Goal: Task Accomplishment & Management: Manage account settings

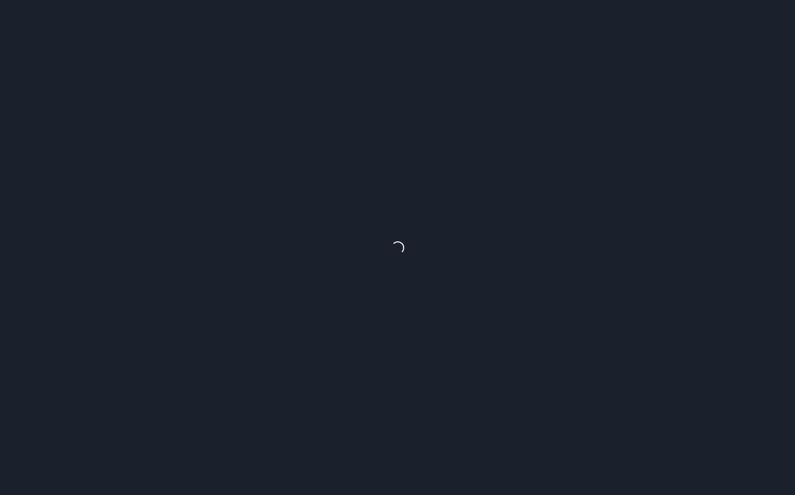
select select "********"
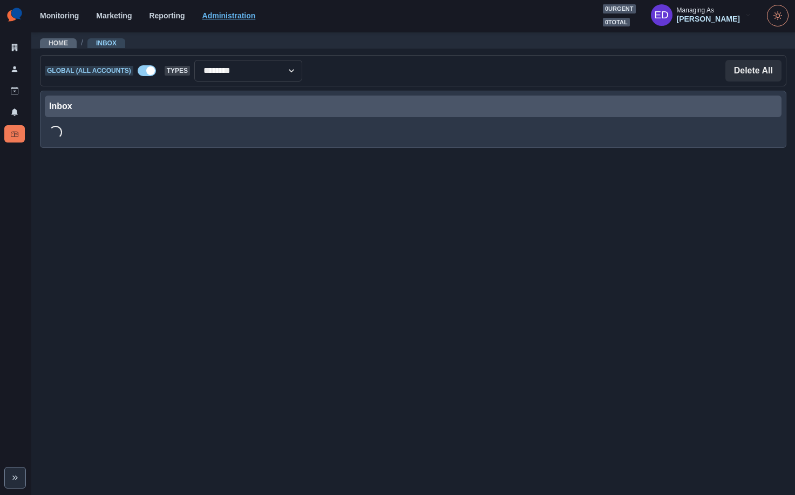
click at [221, 18] on link "Administration" at bounding box center [228, 15] width 53 height 9
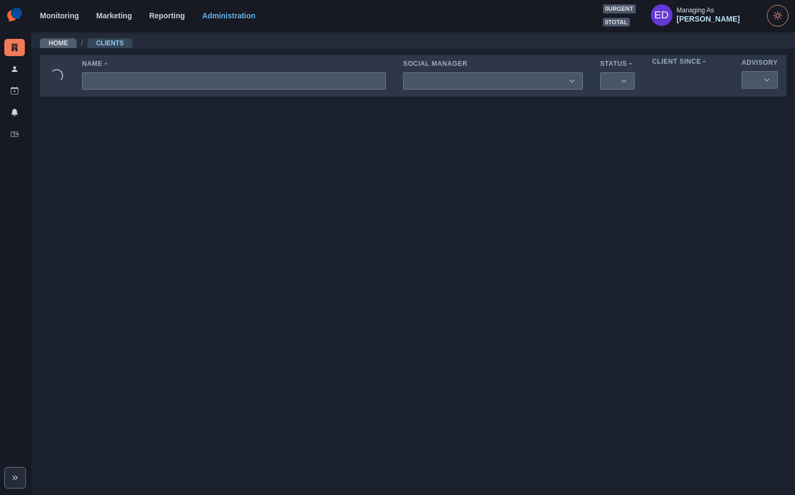
click at [140, 84] on input at bounding box center [234, 80] width 304 height 17
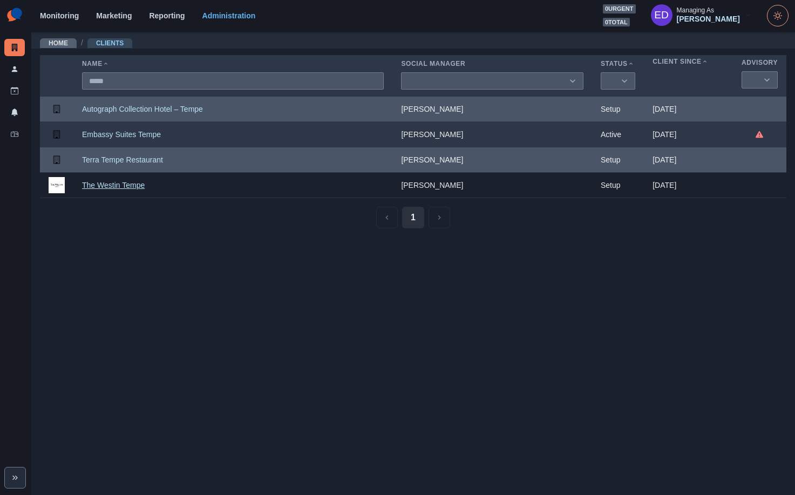
type input "*****"
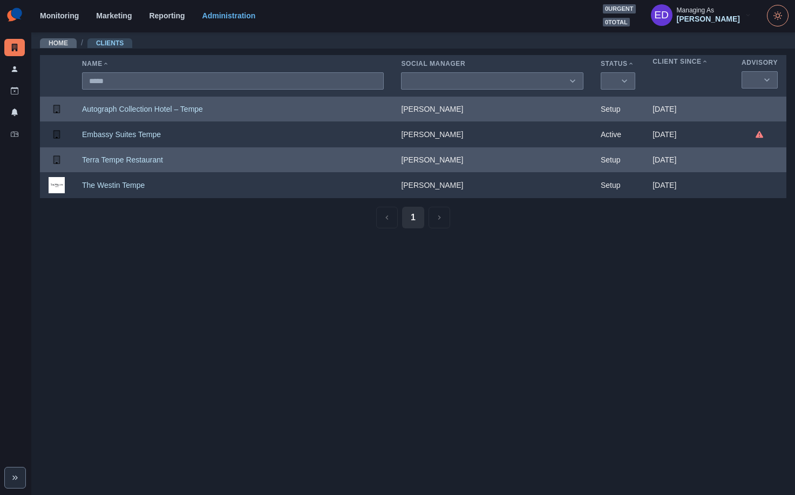
click at [123, 187] on link "The Westin Tempe" at bounding box center [113, 185] width 63 height 9
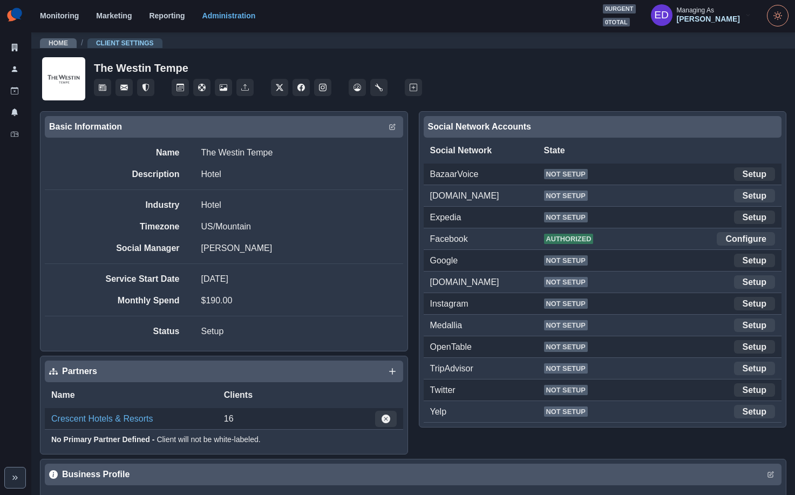
click at [738, 306] on link "Setup" at bounding box center [754, 303] width 41 height 13
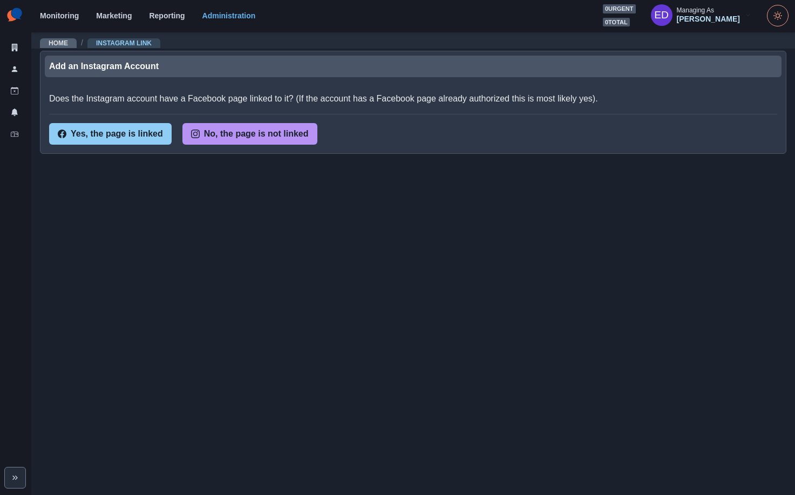
click at [216, 135] on button "No, the page is not linked" at bounding box center [249, 134] width 135 height 22
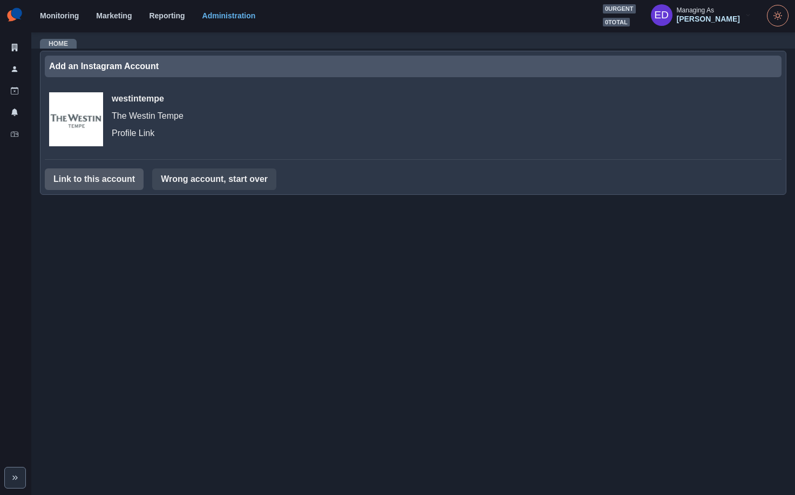
click at [119, 184] on button "Link to this account" at bounding box center [94, 179] width 99 height 22
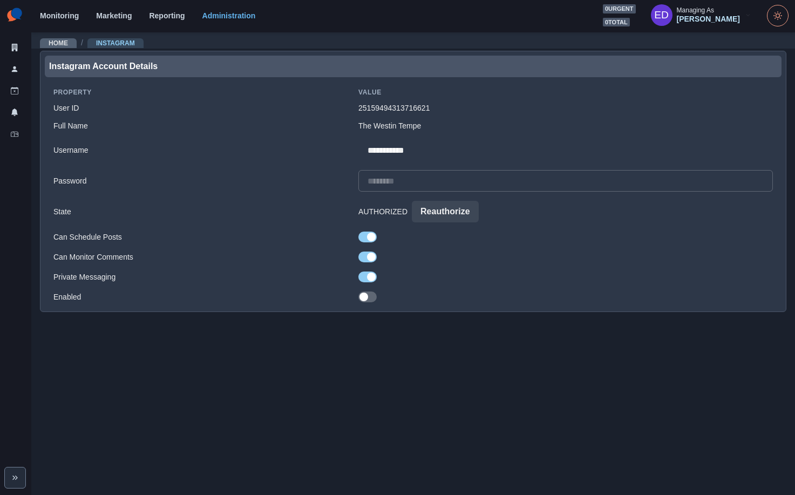
click at [401, 178] on input at bounding box center [565, 181] width 414 height 22
paste input "**********"
type input "**********"
click at [311, 280] on td "Private Messaging" at bounding box center [197, 277] width 305 height 20
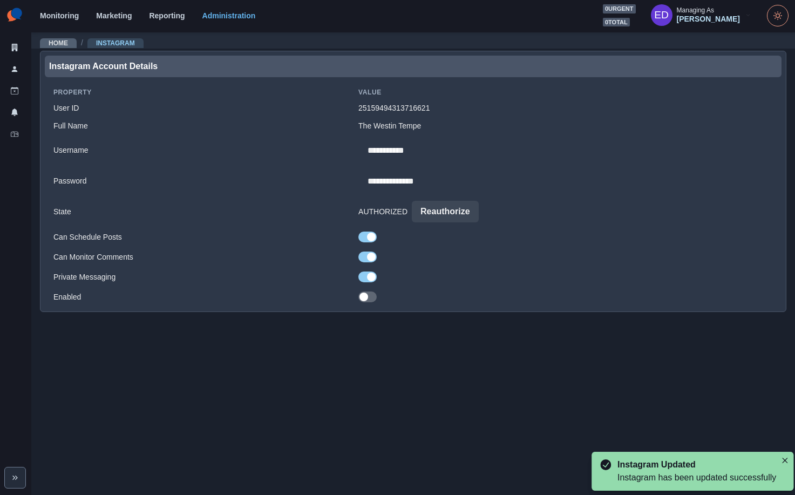
click at [377, 294] on span at bounding box center [367, 296] width 18 height 11
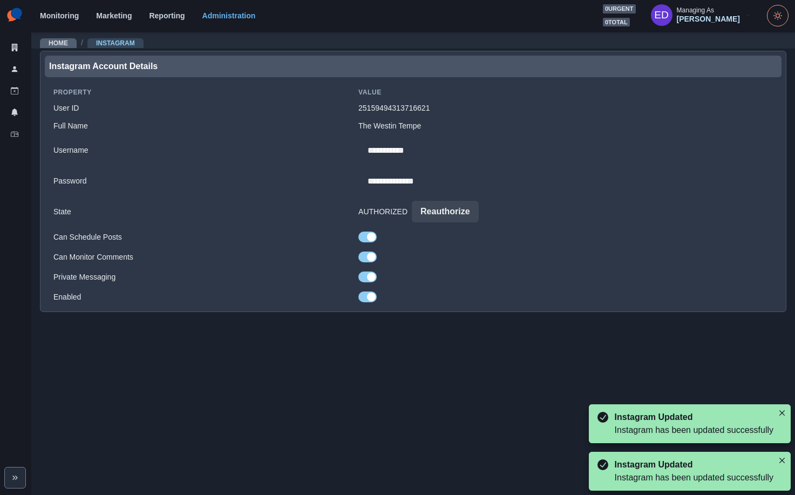
click at [395, 355] on main "**********" at bounding box center [413, 263] width 764 height 464
click at [53, 43] on link "Home" at bounding box center [58, 43] width 19 height 8
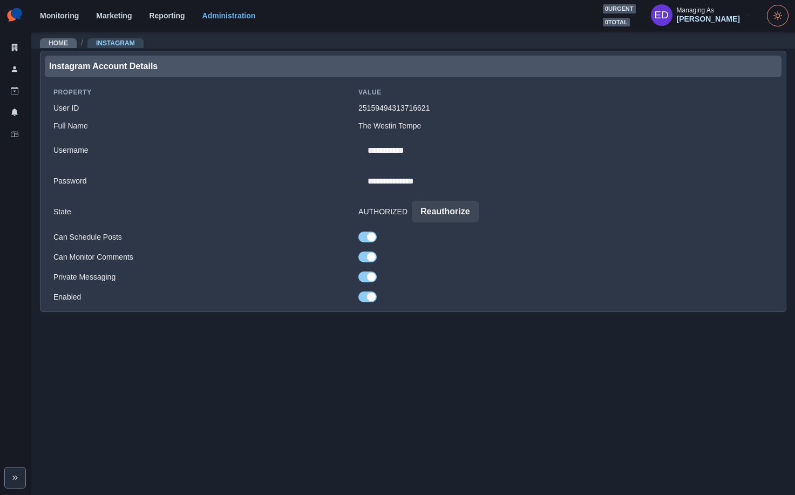
click at [149, 63] on div "Instagram Account Details" at bounding box center [413, 66] width 728 height 13
click at [209, 65] on div "Instagram Account Details" at bounding box center [413, 66] width 728 height 13
click at [225, 17] on link "Administration" at bounding box center [228, 15] width 53 height 9
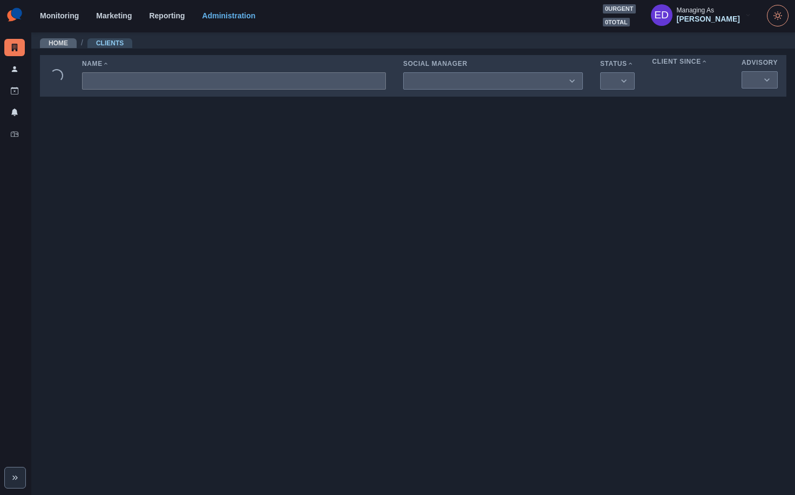
click at [239, 80] on input at bounding box center [234, 80] width 304 height 17
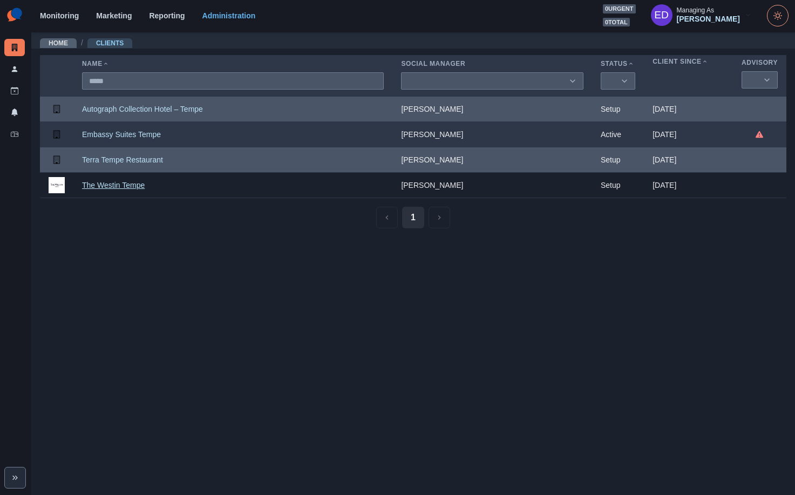
type input "*****"
click at [112, 188] on link "The Westin Tempe" at bounding box center [113, 185] width 63 height 9
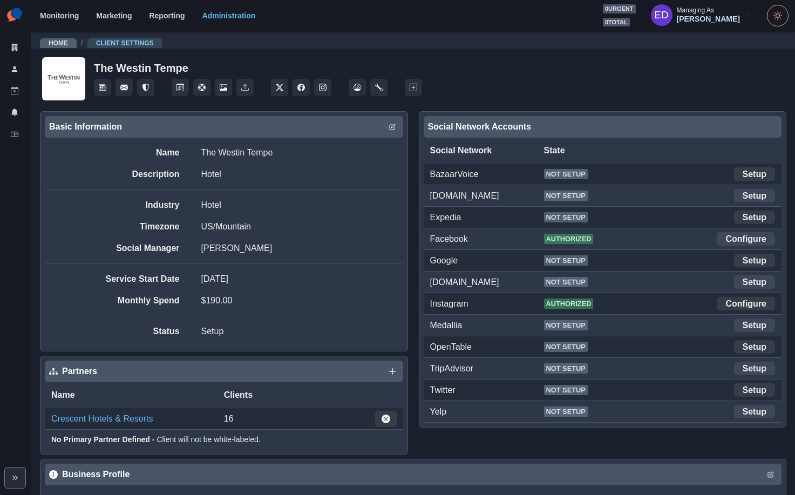
click at [517, 228] on div "Facebook Authorized Configure" at bounding box center [603, 239] width 358 height 22
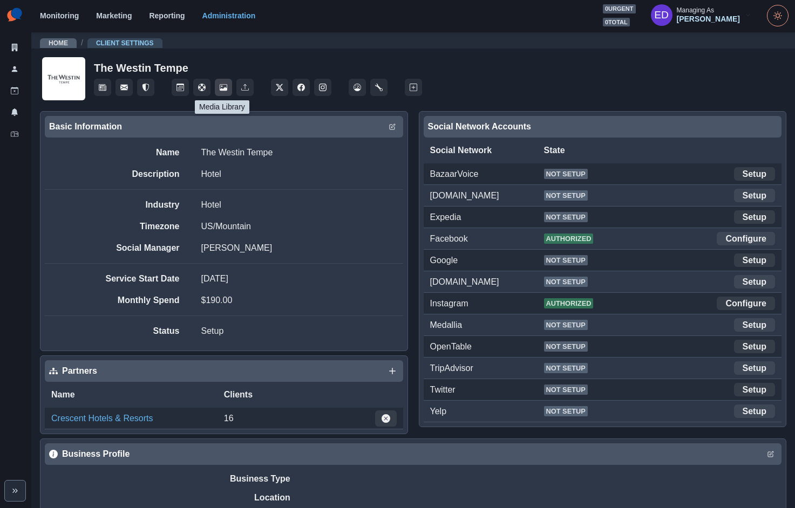
click at [221, 87] on icon "Media Library" at bounding box center [224, 88] width 8 height 8
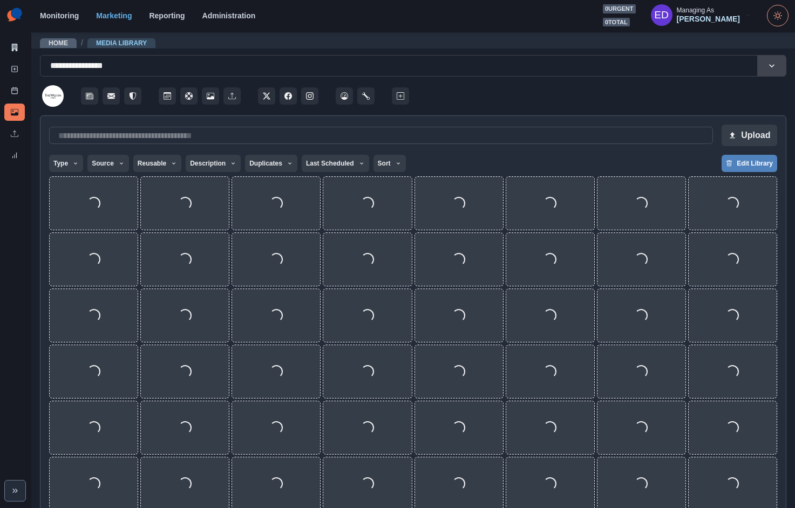
scroll to position [6, 0]
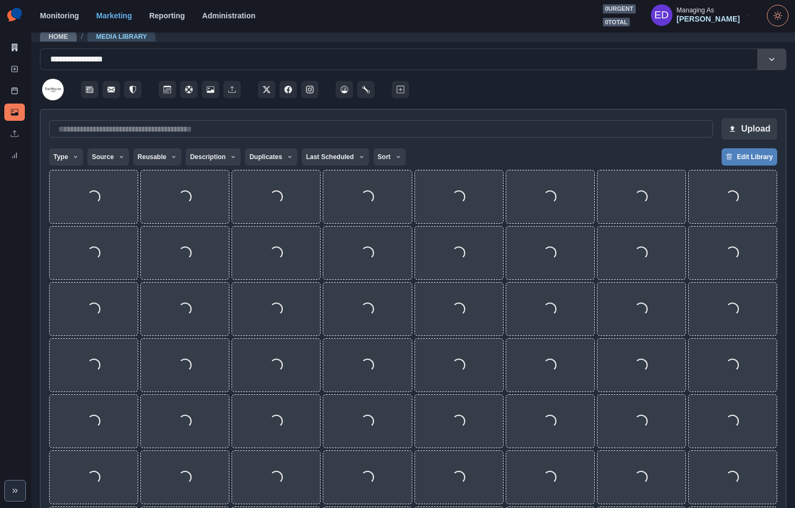
click at [473, 149] on div "Type Any Image Video Source Any Upload Social Manager Found: Instagram Found: G…" at bounding box center [413, 157] width 728 height 19
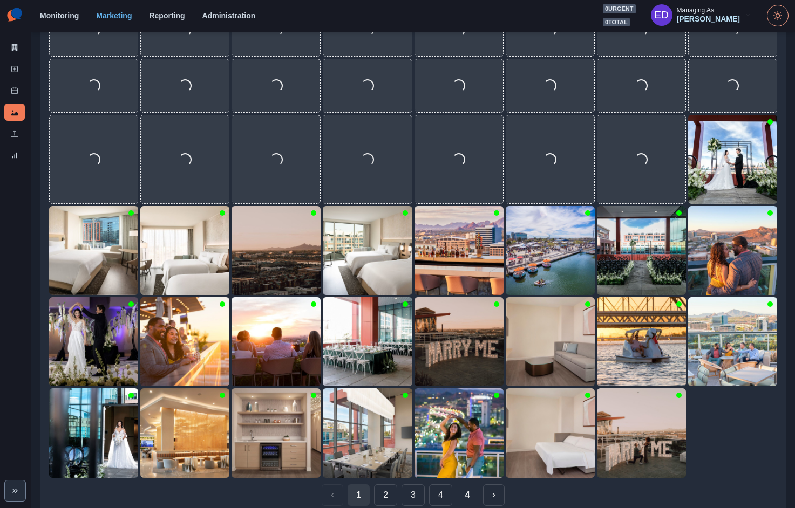
scroll to position [522, 0]
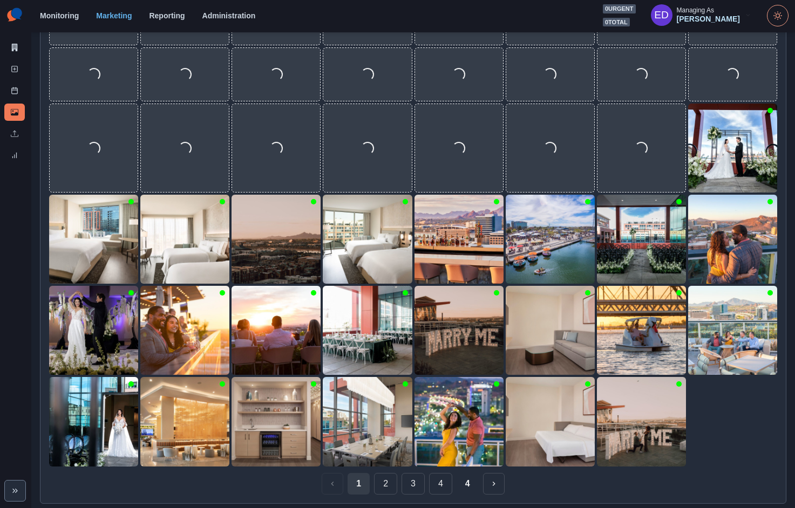
click at [382, 478] on button "2" at bounding box center [385, 484] width 23 height 22
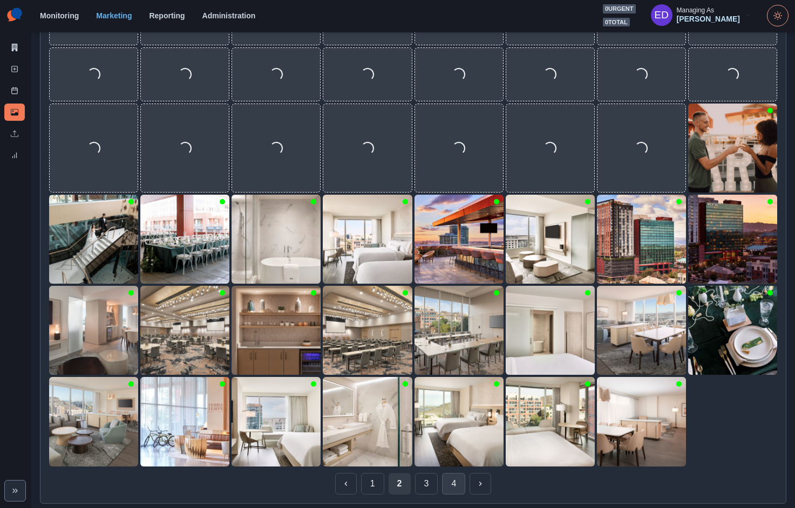
click at [454, 481] on button "4" at bounding box center [453, 484] width 23 height 22
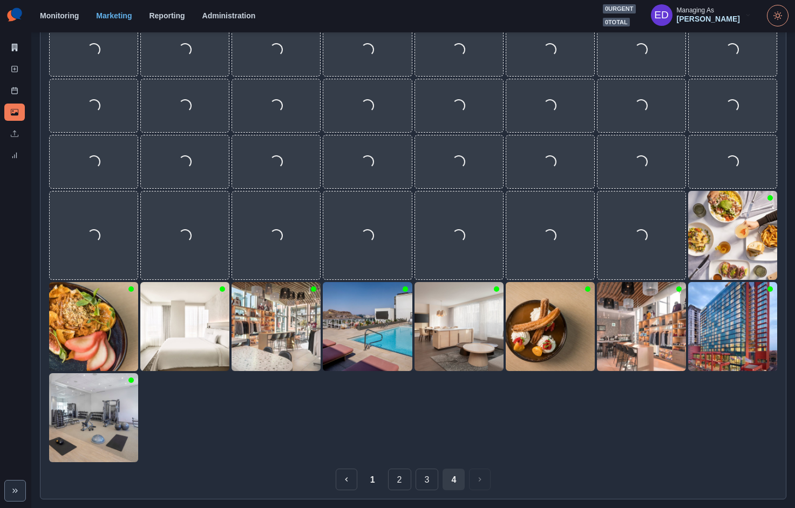
scroll to position [432, 0]
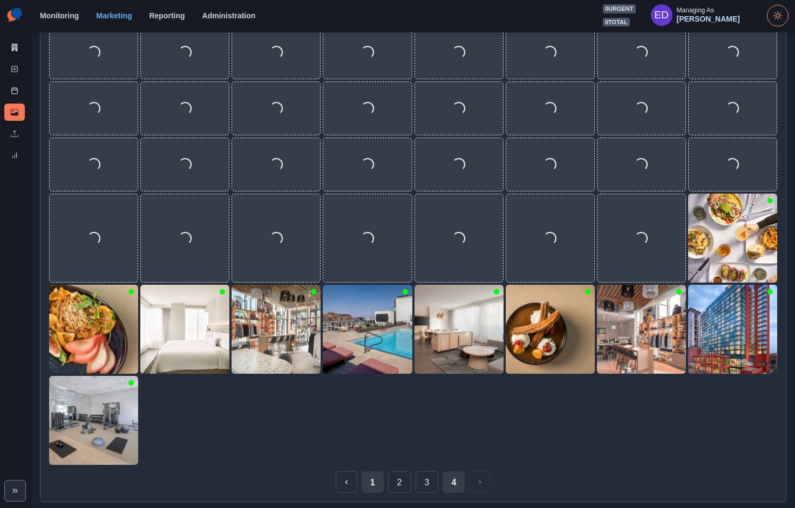
click at [366, 480] on button "1" at bounding box center [373, 483] width 22 height 22
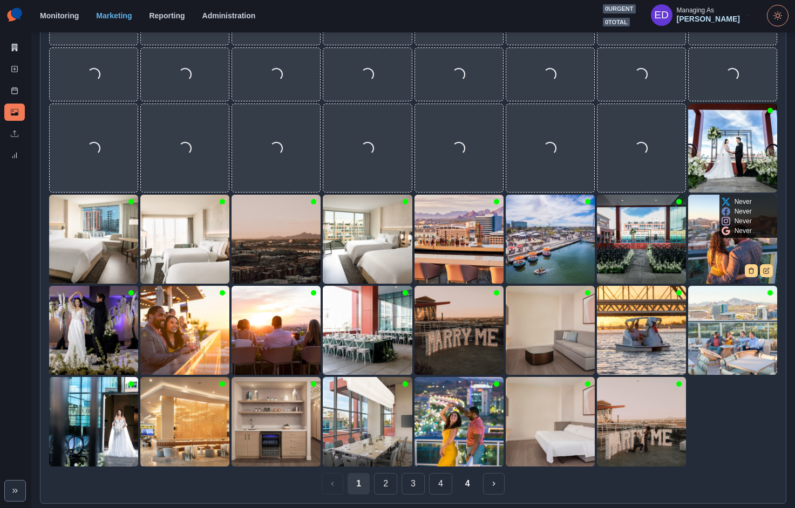
scroll to position [0, 0]
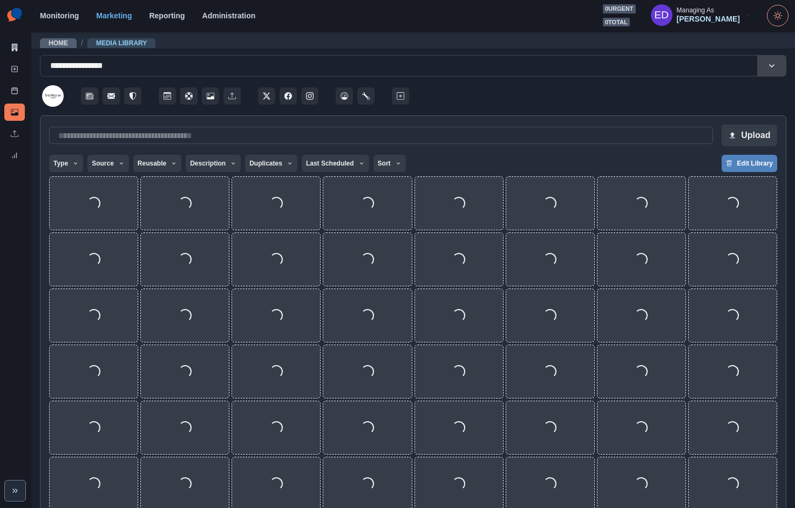
click at [521, 156] on div "Type Any Image Video Source Any Upload Social Manager Found: Instagram Found: G…" at bounding box center [413, 164] width 728 height 19
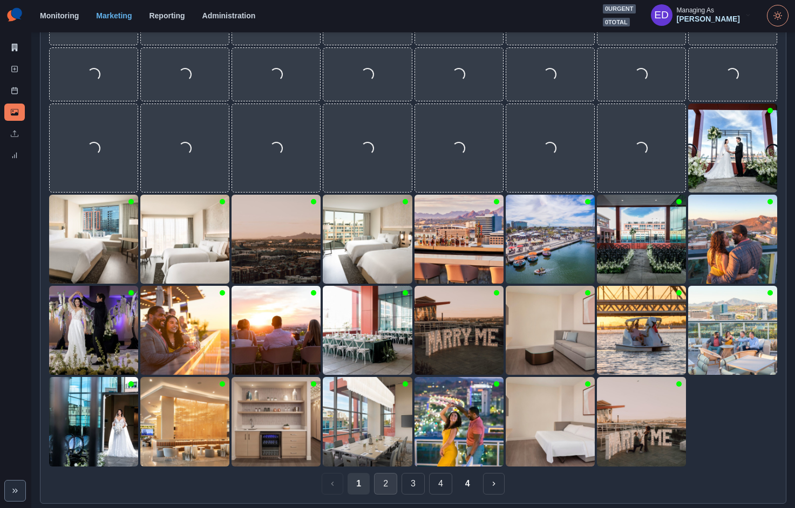
click at [385, 480] on button "2" at bounding box center [385, 484] width 23 height 22
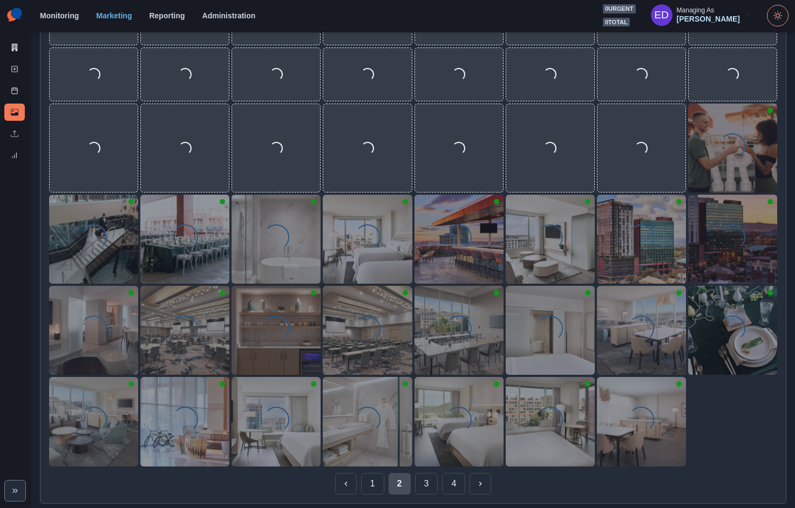
scroll to position [522, 0]
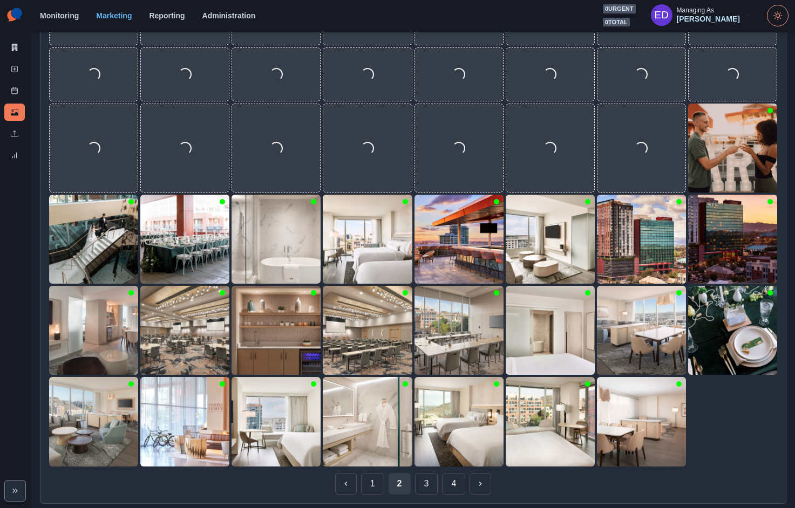
click at [407, 479] on div "1 2 3 4" at bounding box center [413, 484] width 728 height 22
click at [415, 479] on button "3" at bounding box center [426, 484] width 23 height 22
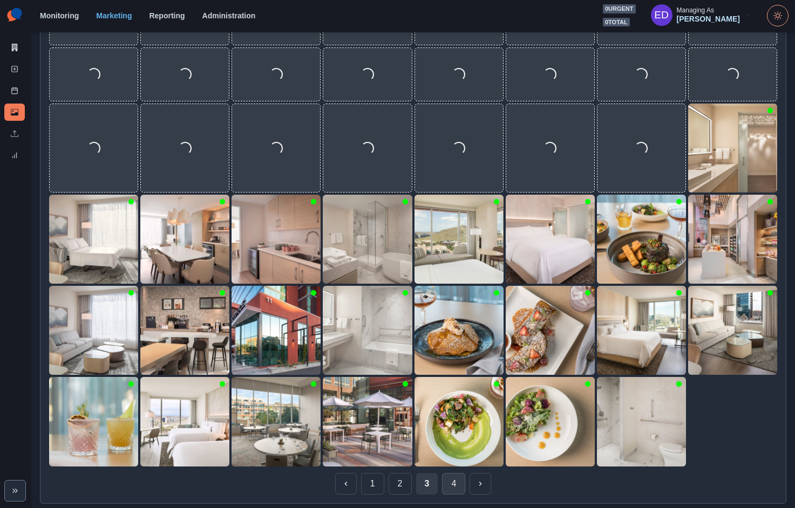
click at [450, 480] on button "4" at bounding box center [453, 484] width 23 height 22
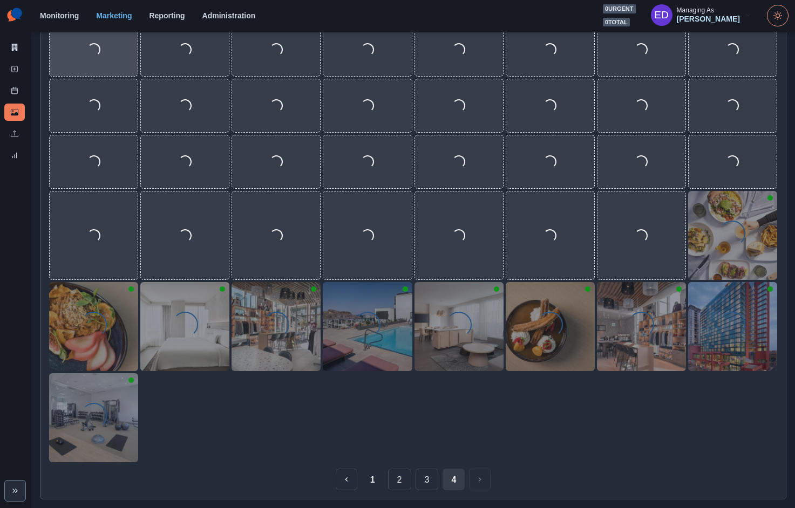
scroll to position [432, 0]
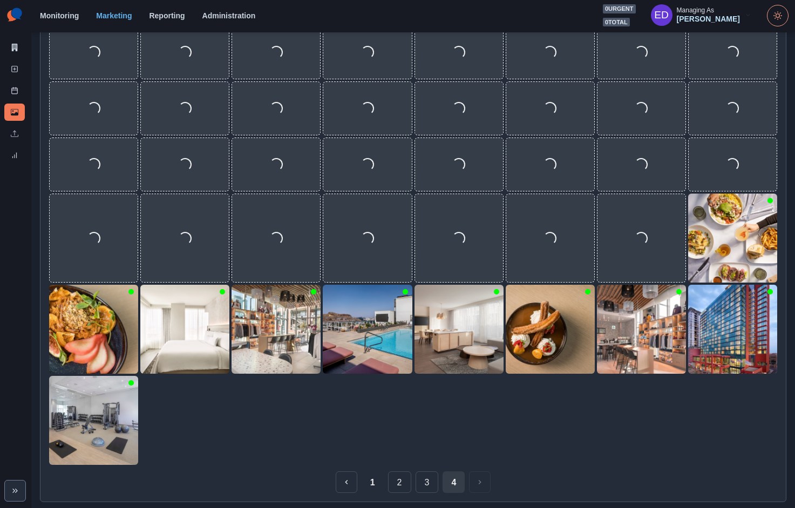
click at [364, 483] on button "1" at bounding box center [373, 483] width 22 height 22
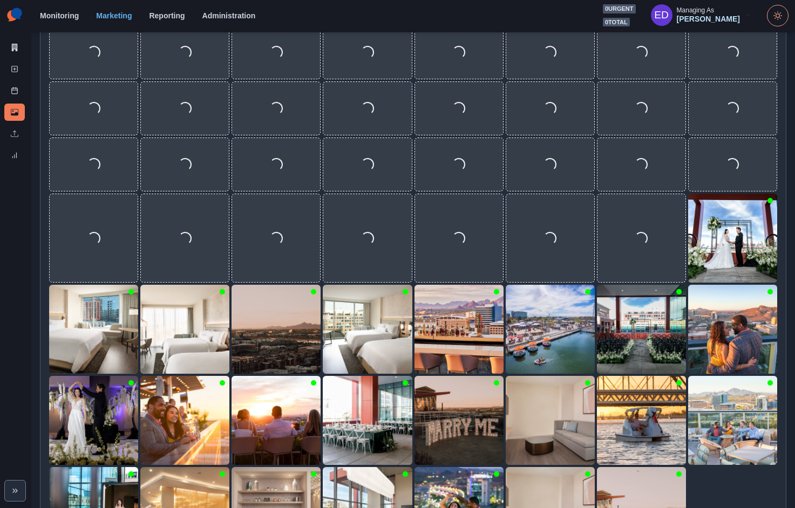
scroll to position [217, 0]
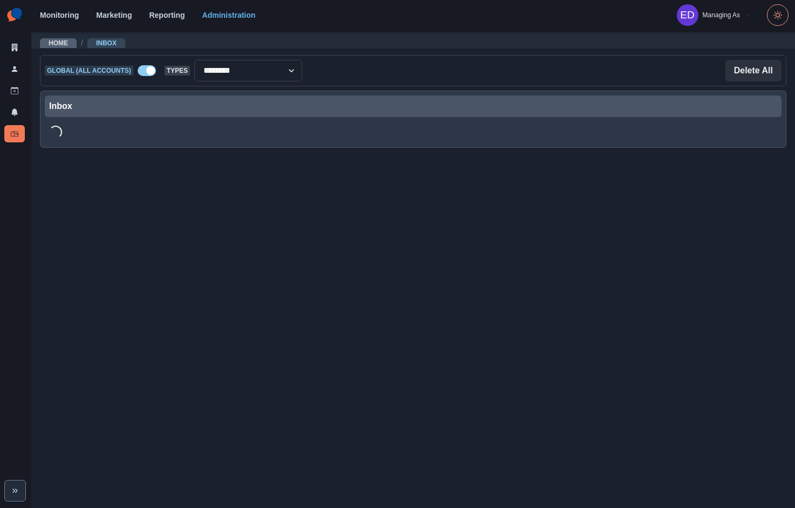
select select "********"
click at [11, 49] on icon at bounding box center [15, 48] width 8 height 8
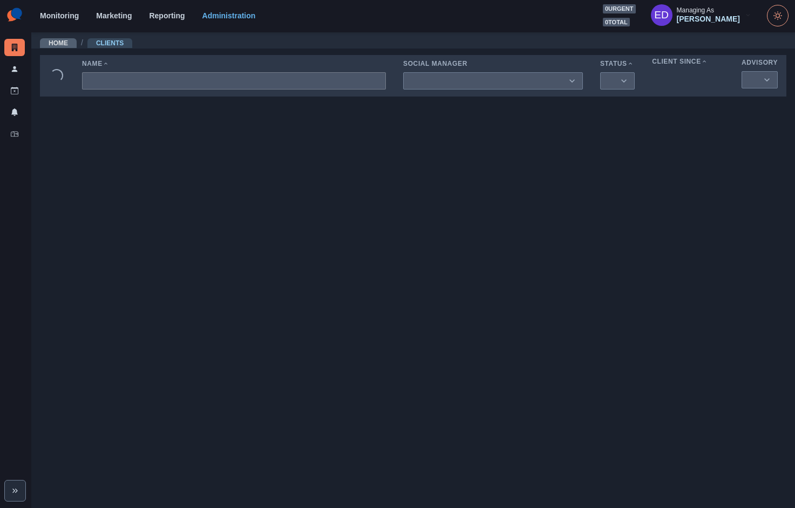
click at [117, 85] on input at bounding box center [234, 80] width 304 height 17
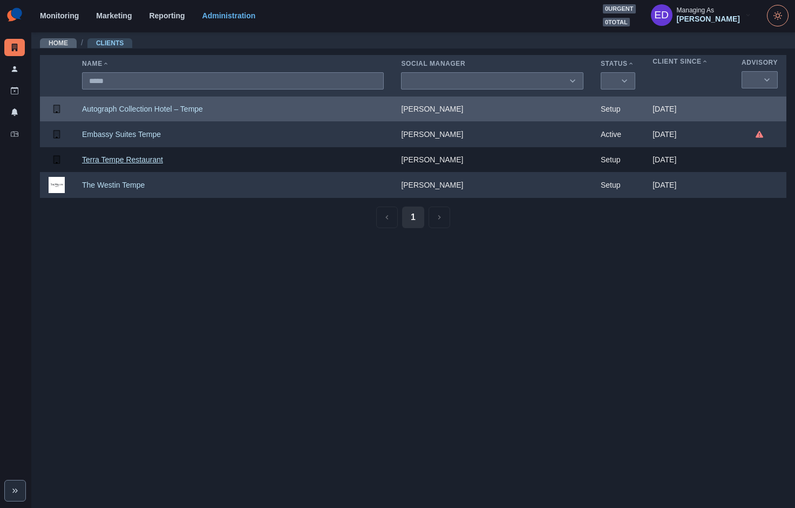
type input "*****"
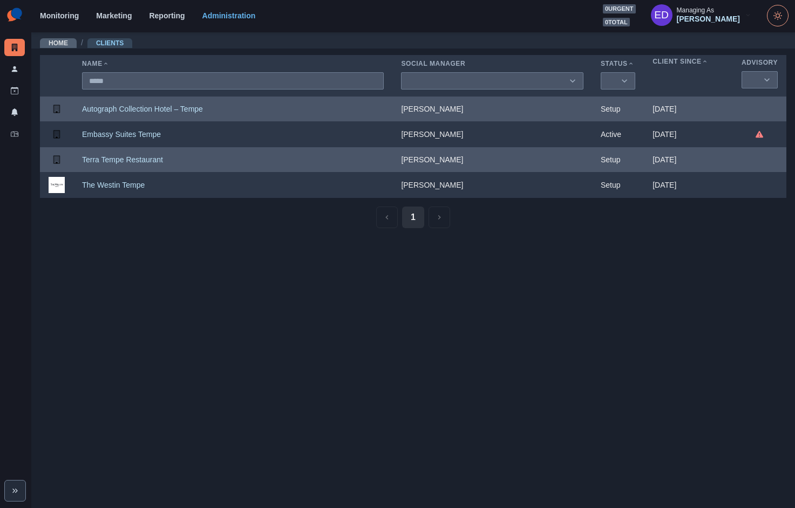
drag, startPoint x: 120, startPoint y: 162, endPoint x: 125, endPoint y: 163, distance: 5.4
click at [120, 162] on link "Terra Tempe Restaurant" at bounding box center [122, 159] width 81 height 9
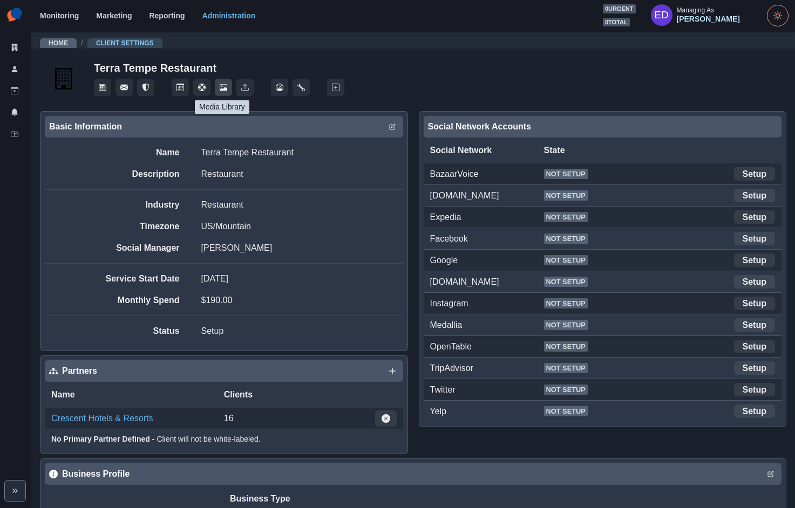
click at [220, 88] on icon "Media Library" at bounding box center [224, 87] width 8 height 6
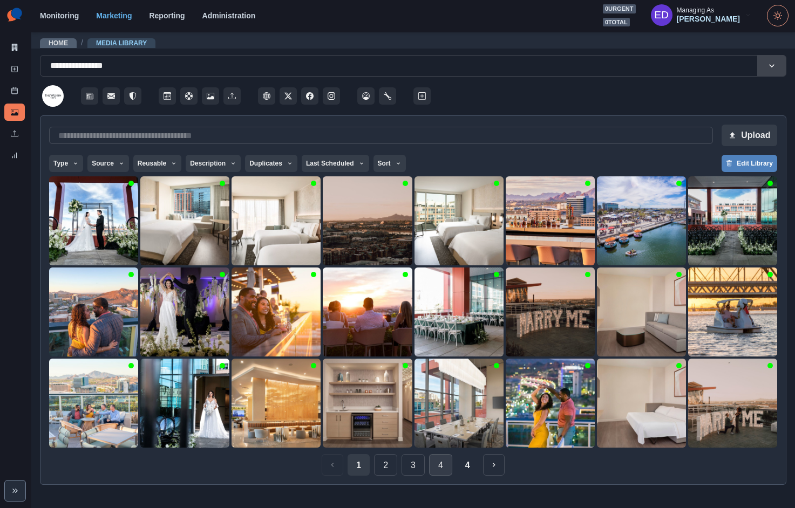
drag, startPoint x: 464, startPoint y: 465, endPoint x: 455, endPoint y: 465, distance: 8.1
click at [464, 465] on button "4" at bounding box center [467, 465] width 22 height 22
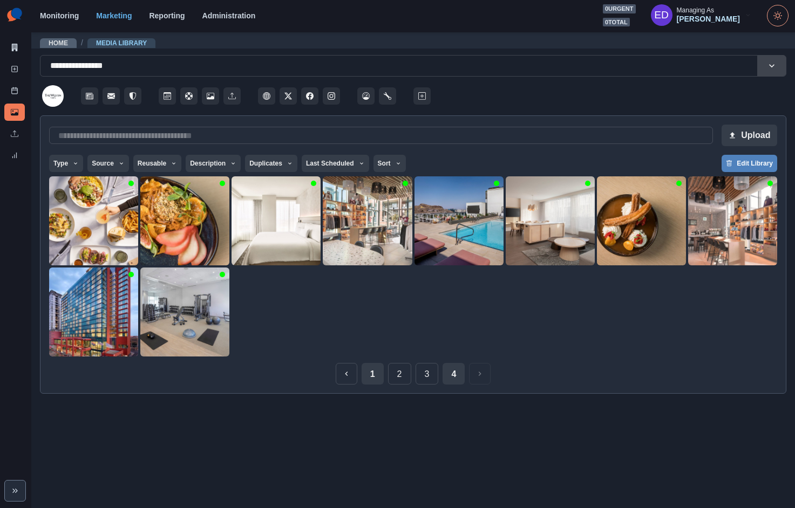
click at [371, 367] on button "1" at bounding box center [373, 374] width 22 height 22
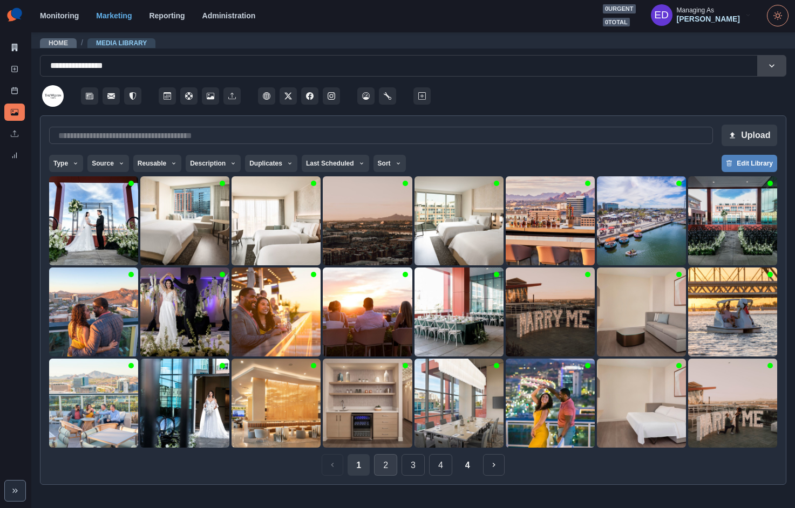
click at [379, 474] on button "2" at bounding box center [385, 465] width 23 height 22
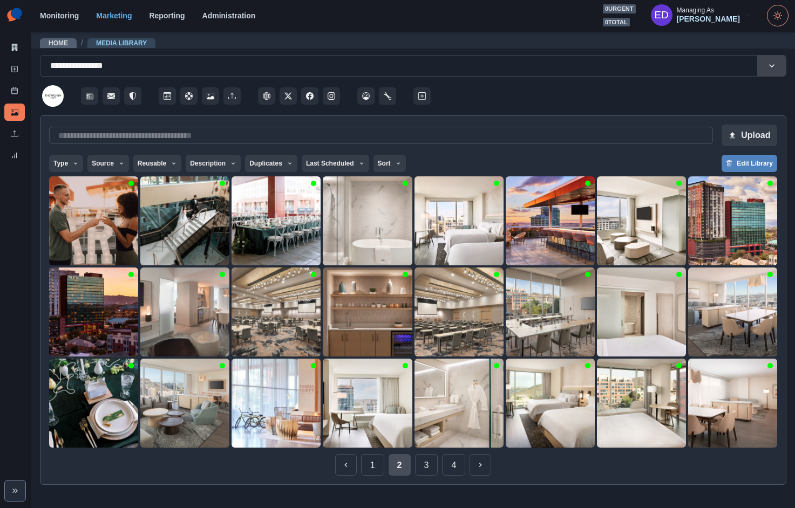
click at [401, 468] on button "2" at bounding box center [399, 465] width 22 height 22
click at [370, 467] on button "1" at bounding box center [372, 465] width 23 height 22
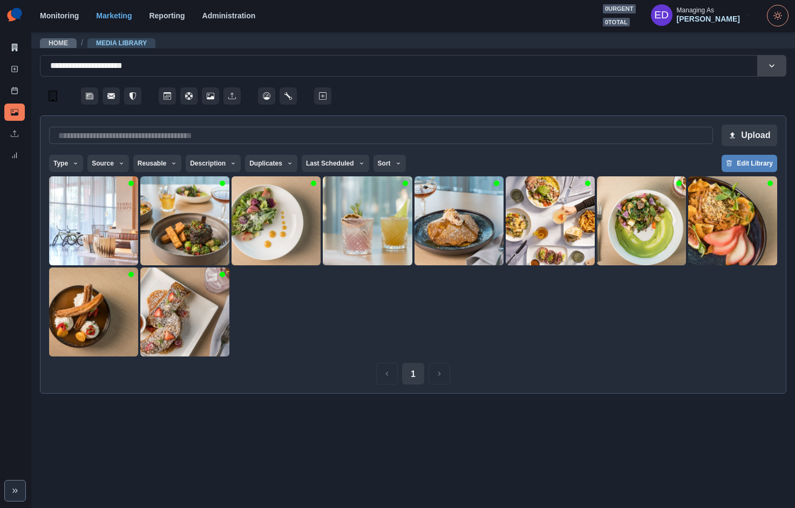
drag, startPoint x: 461, startPoint y: 335, endPoint x: 469, endPoint y: 295, distance: 40.9
click at [461, 335] on div at bounding box center [413, 266] width 728 height 180
